Goal: Check status: Check status

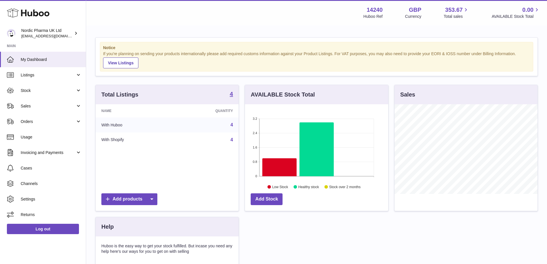
scroll to position [90, 143]
click at [27, 107] on span "Sales" at bounding box center [48, 105] width 55 height 5
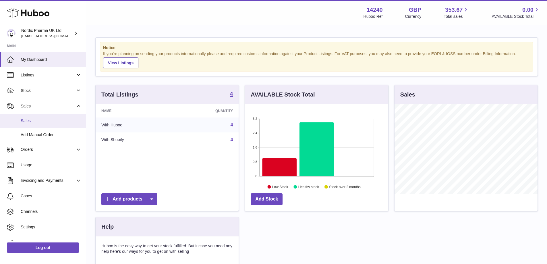
click at [27, 122] on span "Sales" at bounding box center [51, 120] width 61 height 5
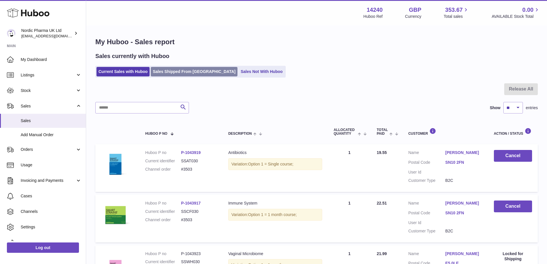
click at [158, 74] on link "Sales Shipped From [GEOGRAPHIC_DATA]" at bounding box center [194, 71] width 87 height 9
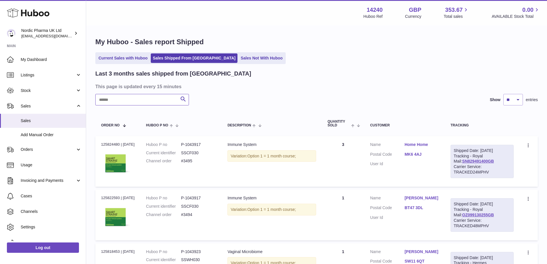
paste input "*****"
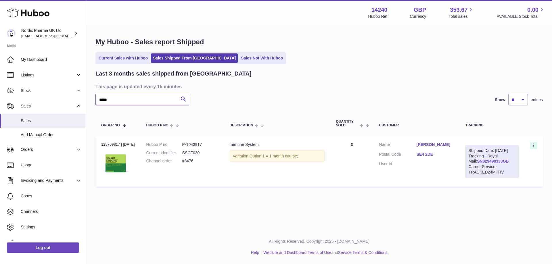
type input "*****"
click at [534, 144] on icon at bounding box center [533, 146] width 7 height 6
click at [312, 190] on table "Order No Huboo P no Description Quantity Sold Customer Tracking Order no 125769…" at bounding box center [318, 150] width 447 height 78
click at [426, 153] on link "SE4 2DE" at bounding box center [434, 154] width 37 height 5
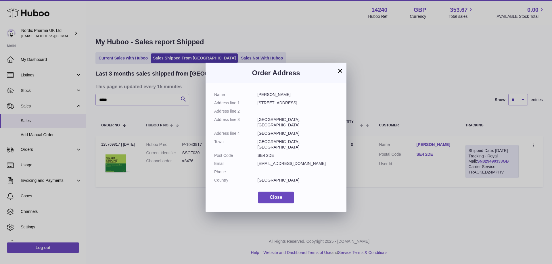
click at [338, 69] on button "×" at bounding box center [339, 70] width 7 height 7
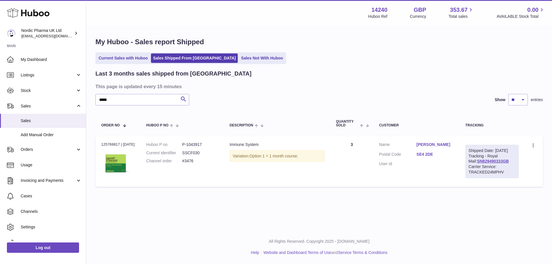
click at [425, 145] on link "Claire Hackford" at bounding box center [434, 144] width 37 height 5
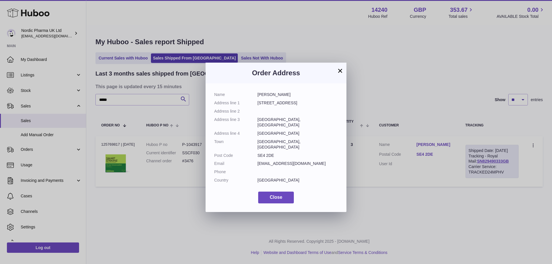
click at [267, 139] on dd "Lewisham, London" at bounding box center [297, 144] width 80 height 11
click at [340, 70] on button "×" at bounding box center [339, 70] width 7 height 7
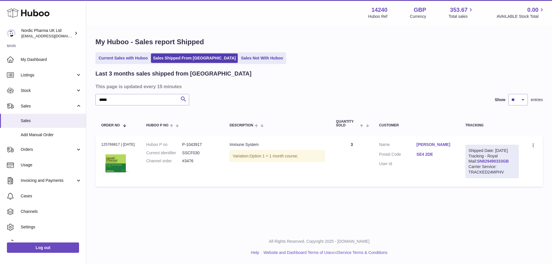
click at [491, 163] on link "SN829490333GB" at bounding box center [493, 161] width 32 height 5
click at [27, 150] on span "Orders" at bounding box center [48, 149] width 55 height 5
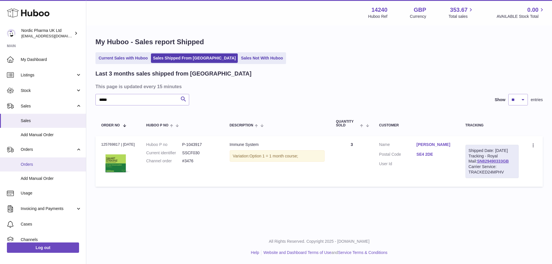
click at [24, 166] on span "Orders" at bounding box center [51, 164] width 61 height 5
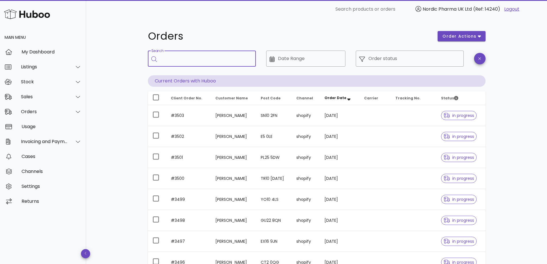
click at [179, 57] on input "Search" at bounding box center [206, 58] width 91 height 9
type input "****"
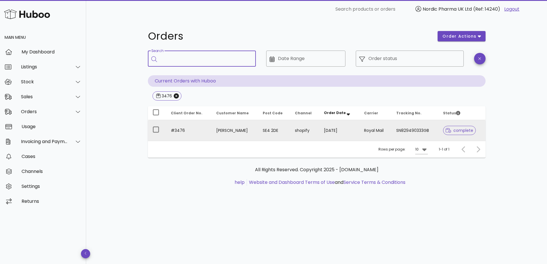
click at [221, 132] on td "Claire Hackford" at bounding box center [235, 130] width 47 height 21
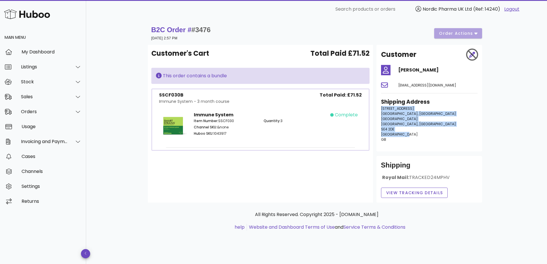
drag, startPoint x: 382, startPoint y: 107, endPoint x: 404, endPoint y: 137, distance: 36.9
click at [404, 137] on p "1 Eddystone Road Lewisham, London England Lewisham, London SE4 2DE United Kingd…" at bounding box center [429, 124] width 97 height 36
click at [392, 117] on span "England" at bounding box center [399, 118] width 37 height 5
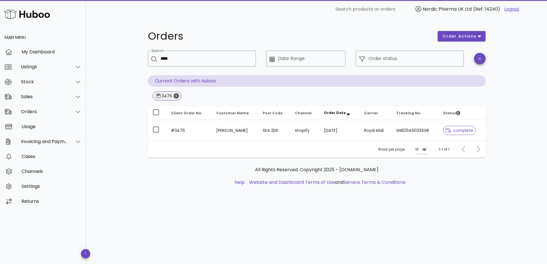
click at [176, 97] on icon "Close" at bounding box center [176, 95] width 5 height 5
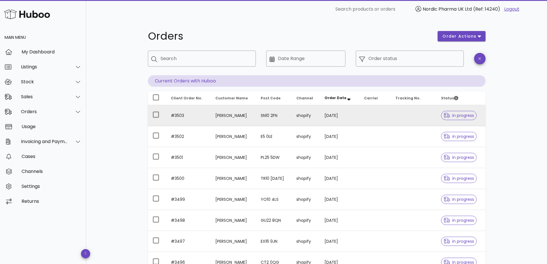
click at [226, 117] on td "[PERSON_NAME]" at bounding box center [234, 115] width 46 height 21
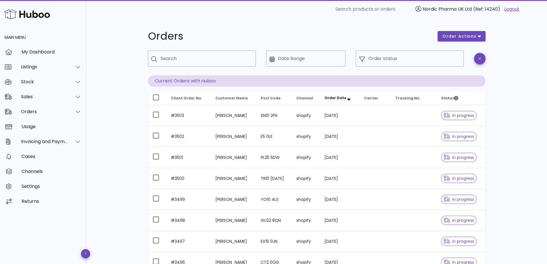
click at [121, 20] on div "Orders order actions ​ Search ​ Date Range ​ Order status Current Orders with H…" at bounding box center [316, 198] width 461 height 360
click at [34, 17] on img at bounding box center [27, 14] width 46 height 12
click at [155, 18] on div "​ Search products or orders Nordic Pharma UK Ltd (Ref: 14240) Logout" at bounding box center [317, 9] width 452 height 18
